Goal: Use online tool/utility: Use online tool/utility

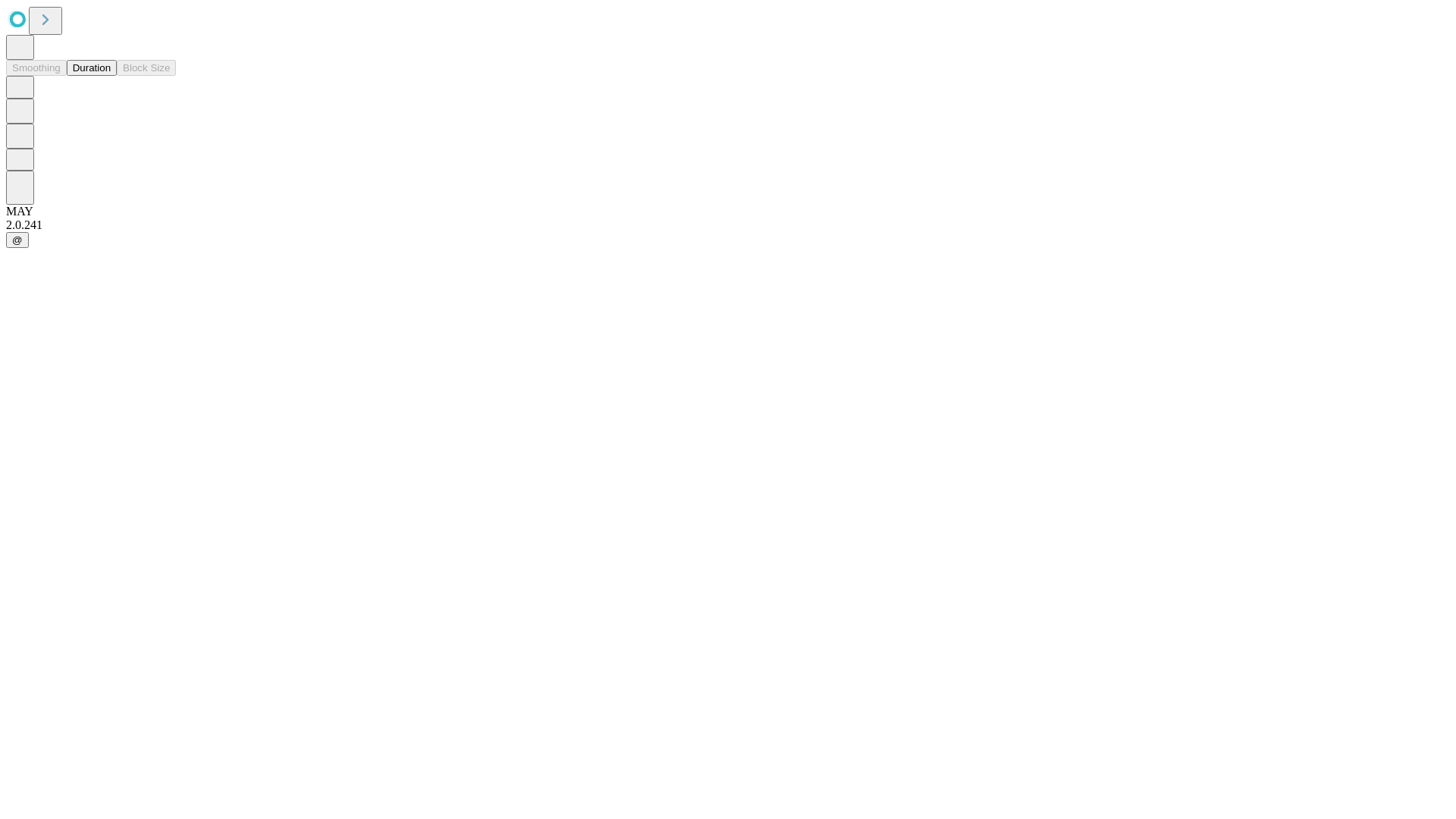
click at [110, 76] on button "Duration" at bounding box center [91, 67] width 50 height 16
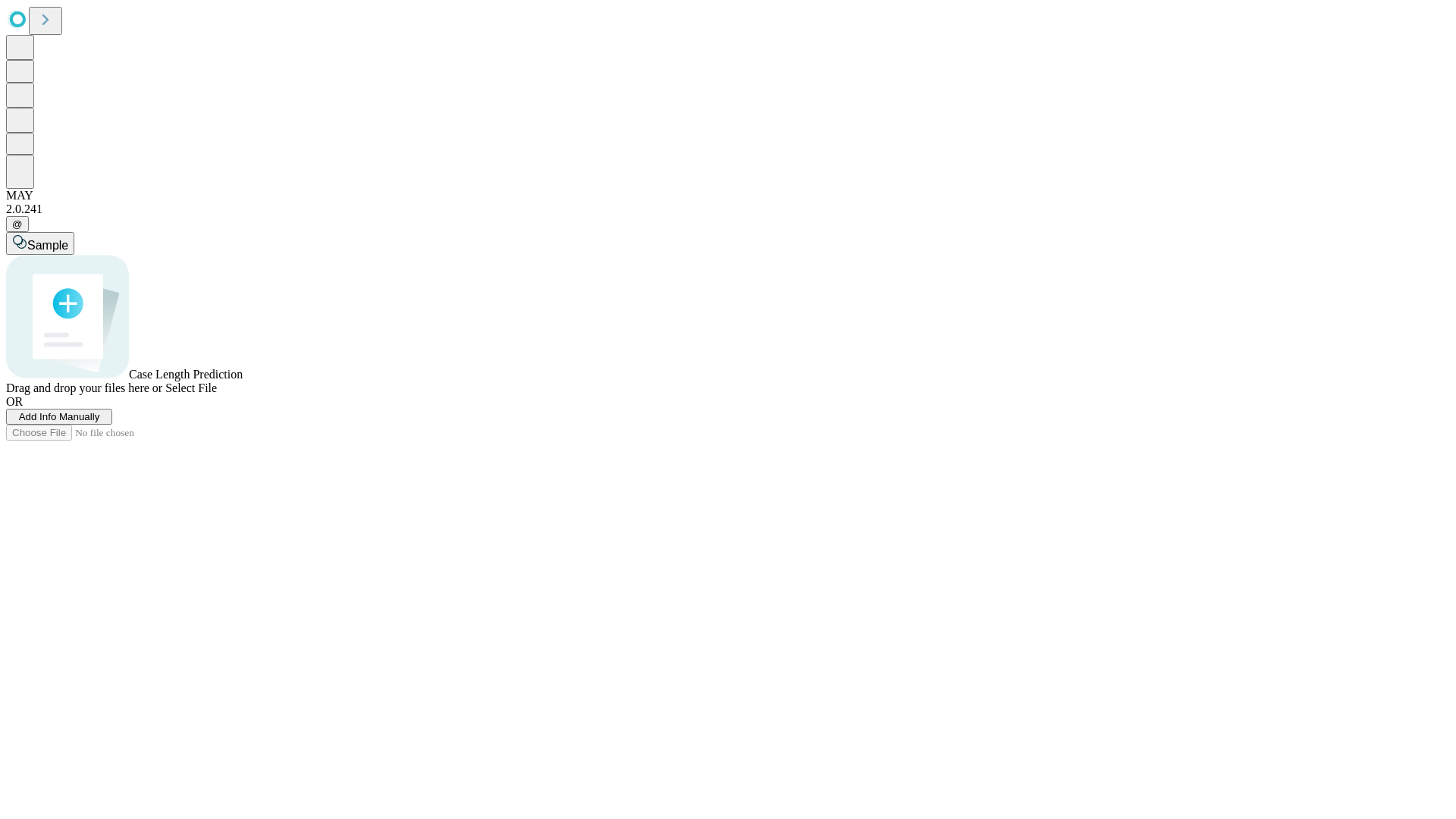
click at [217, 395] on span "Select File" at bounding box center [191, 387] width 52 height 13
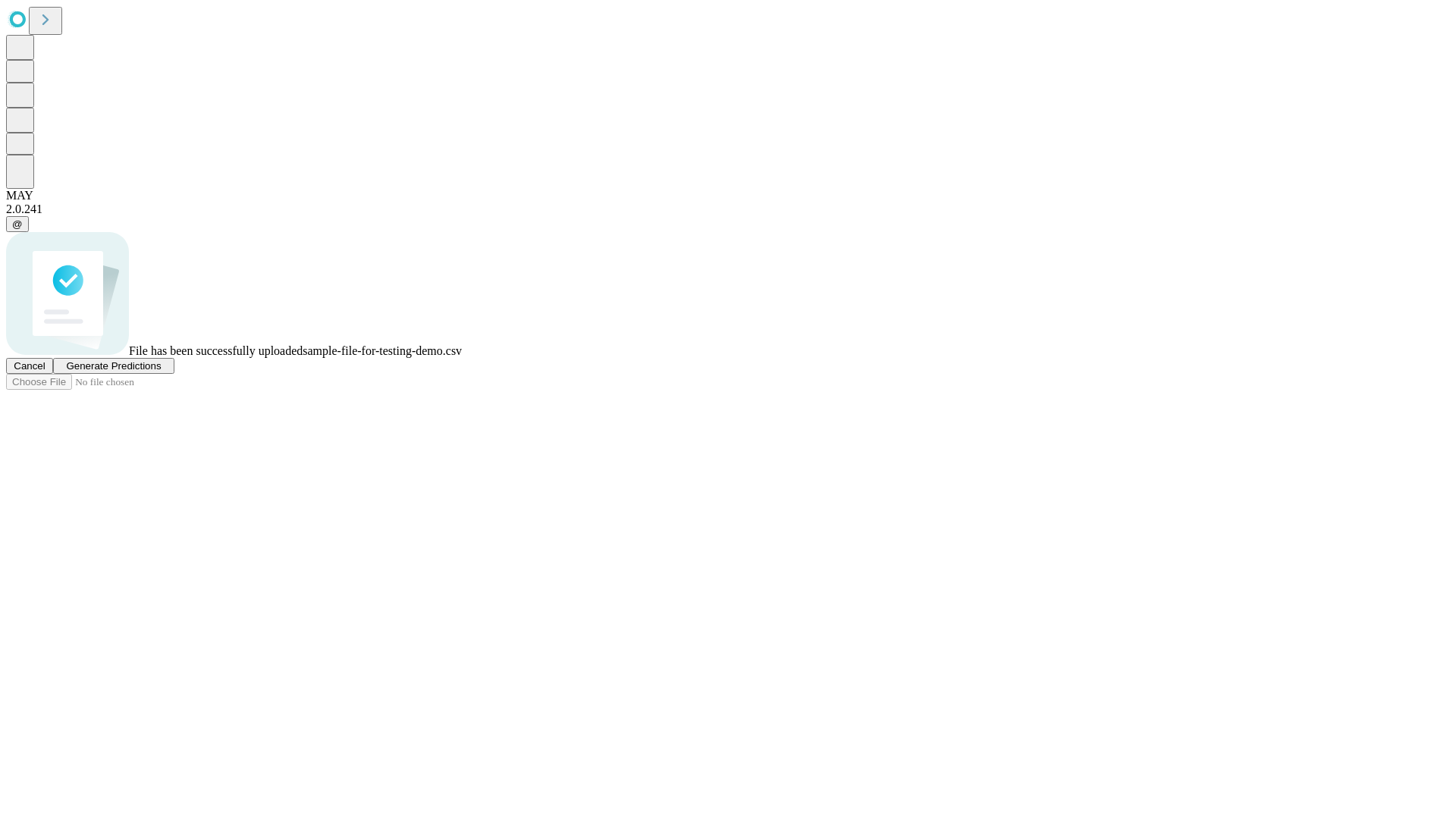
click at [161, 371] on span "Generate Predictions" at bounding box center [113, 366] width 95 height 12
